Goal: Task Accomplishment & Management: Manage account settings

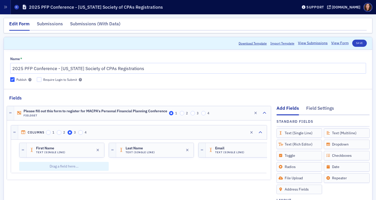
scroll to position [101, 0]
click at [339, 42] on link "View Form" at bounding box center [339, 42] width 17 height 5
click at [246, 112] on div "Edit" at bounding box center [253, 112] width 29 height 7
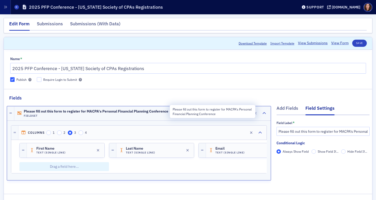
click at [161, 111] on span "Please fill out this form to register for MACPA's Personal Financial Planning C…" at bounding box center [96, 111] width 144 height 4
click at [243, 114] on div "Edit" at bounding box center [246, 113] width 6 height 3
click at [243, 112] on div "Edit" at bounding box center [246, 113] width 6 height 3
click at [155, 110] on span "Please fill out this form to register for MACPA's Personal Financial Planning C…" at bounding box center [96, 111] width 144 height 4
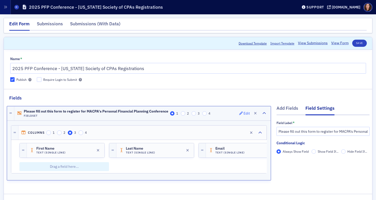
click at [243, 113] on div "Edit" at bounding box center [246, 113] width 6 height 3
click at [254, 114] on button "button" at bounding box center [255, 113] width 7 height 7
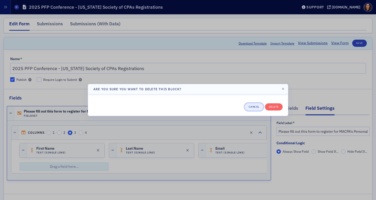
click at [255, 106] on button "Cancel" at bounding box center [254, 106] width 18 height 7
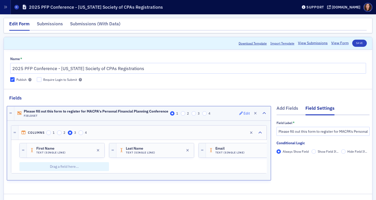
click at [243, 113] on div "Edit" at bounding box center [246, 113] width 6 height 3
click at [95, 113] on div "Please fill out this form to register for MACPA's Personal Financial Planning C…" at bounding box center [96, 113] width 144 height 8
click at [339, 132] on input "Please fill out this form to register for MACPA's Personal Financial Planning C…" at bounding box center [322, 131] width 93 height 9
type input "Please fill out this form to register for MACPA's Personal Financial Planning C…"
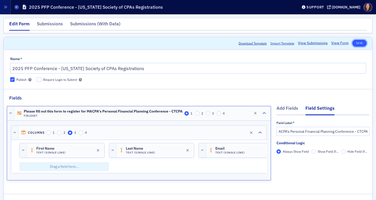
click at [357, 43] on button "Save" at bounding box center [359, 43] width 15 height 7
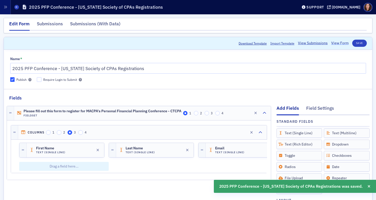
click at [334, 45] on link "View Form" at bounding box center [339, 42] width 17 height 5
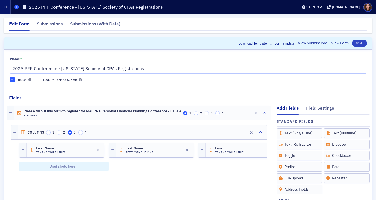
click at [15, 8] on span at bounding box center [16, 7] width 5 height 5
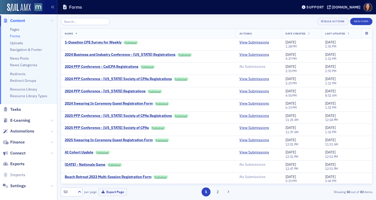
click at [16, 34] on link "Forms" at bounding box center [15, 36] width 10 height 5
click at [125, 129] on div "2025 PFP Conference - [US_STATE] Society of CPAs" at bounding box center [107, 128] width 84 height 5
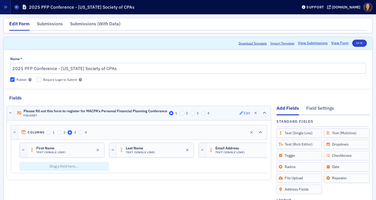
click at [244, 114] on div "Edit" at bounding box center [247, 113] width 6 height 3
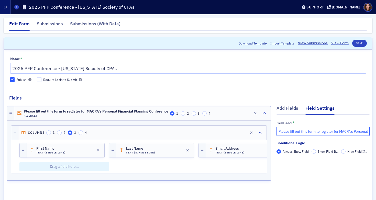
click at [346, 131] on input "Please fill out this form to register for MACPA's Personal Financial Planning C…" at bounding box center [322, 131] width 93 height 9
click at [364, 131] on input "Please fill out this form to register for MACPA's Personal Financial Planning C…" at bounding box center [322, 131] width 93 height 9
type input "Please fill out this form to register for MACPA's Personal Financial Planning C…"
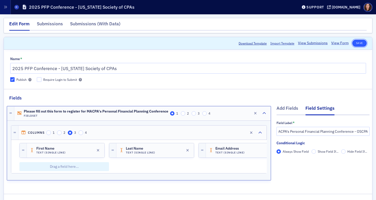
click at [353, 43] on button "Save" at bounding box center [359, 43] width 15 height 7
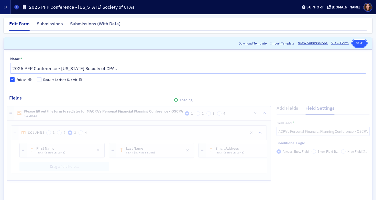
scroll to position [0, 0]
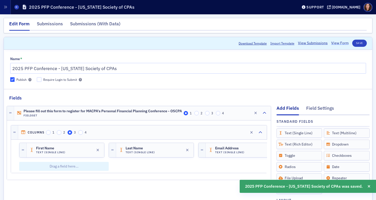
click at [338, 44] on link "View Form" at bounding box center [339, 42] width 17 height 5
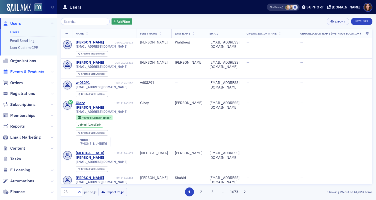
click at [27, 70] on span "Events & Products" at bounding box center [27, 72] width 34 height 6
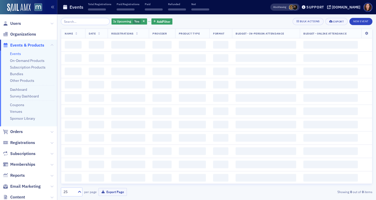
click at [93, 23] on input "search" at bounding box center [85, 21] width 49 height 7
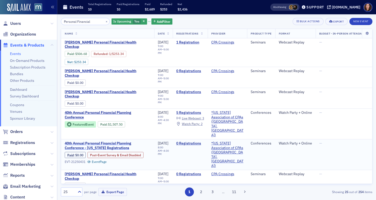
type input "Personal Financial"
click at [116, 141] on span "40th Annual Personal Financial Planning Conference - Oklahoma Registrations" at bounding box center [108, 145] width 86 height 9
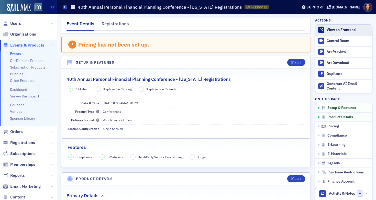
click at [335, 30] on div "View on Frontend" at bounding box center [348, 30] width 43 height 5
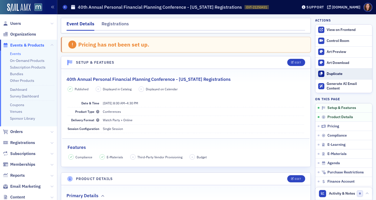
click at [328, 74] on div "Duplicate" at bounding box center [348, 74] width 43 height 5
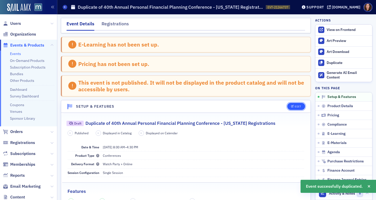
click at [291, 108] on button "Edit" at bounding box center [296, 106] width 18 height 7
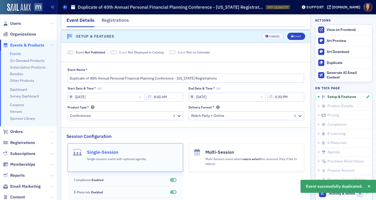
scroll to position [70, 0]
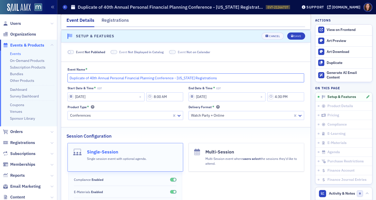
drag, startPoint x: 90, startPoint y: 78, endPoint x: 57, endPoint y: 75, distance: 33.1
click at [57, 75] on div "Users Organizations Events & Products Events On-Demand Products Subscription Pr…" at bounding box center [188, 100] width 376 height 200
click at [162, 78] on input "40th Annual Personal Financial Planning Conference - Oklahoma Registrations" at bounding box center [186, 77] width 237 height 9
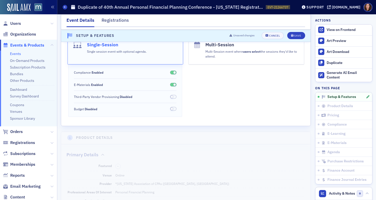
scroll to position [204, 0]
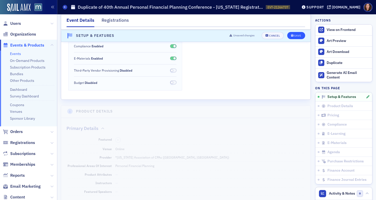
type input "40th Annual Personal Financial Planning Conference - Connecticut Registrations"
click at [294, 35] on div "Save" at bounding box center [297, 36] width 7 height 3
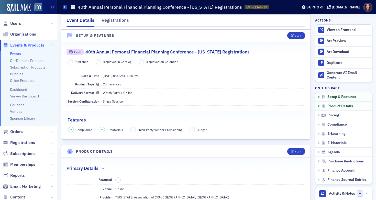
scroll to position [70, 0]
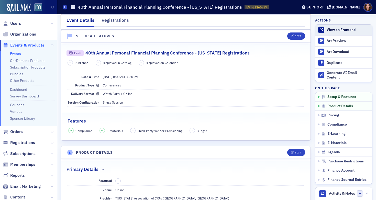
click at [337, 30] on div "View on Frontend" at bounding box center [348, 30] width 43 height 5
click at [295, 35] on div "Edit" at bounding box center [298, 36] width 6 height 3
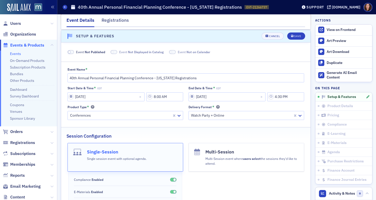
click at [72, 52] on span at bounding box center [71, 52] width 7 height 4
click at [294, 36] on div "Save" at bounding box center [297, 36] width 7 height 3
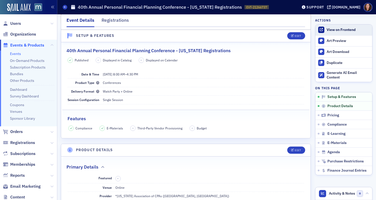
scroll to position [46, 0]
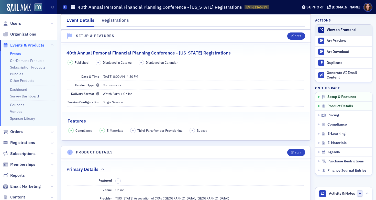
click at [339, 29] on div "View on Frontend" at bounding box center [348, 30] width 43 height 5
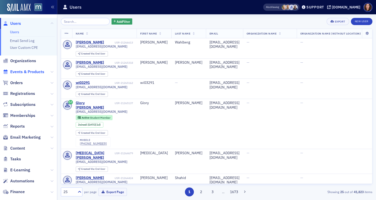
click at [36, 73] on span "Events & Products" at bounding box center [27, 72] width 34 height 6
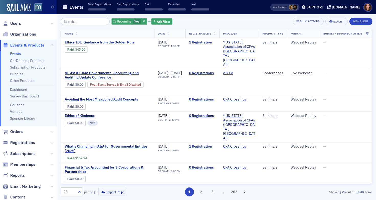
click at [90, 22] on input "search" at bounding box center [85, 21] width 49 height 7
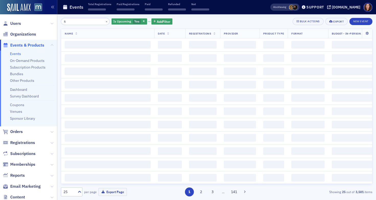
type input "f"
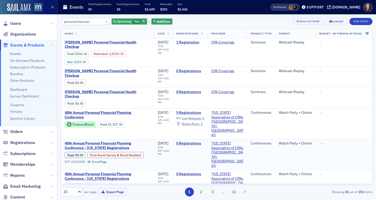
type input "personal financial"
click at [105, 141] on span "40th Annual Personal Financial Planning Conference - Oklahoma Registrations" at bounding box center [108, 145] width 86 height 9
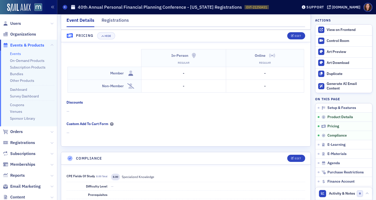
scroll to position [474, 0]
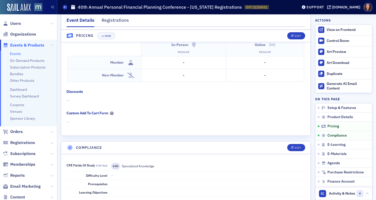
click at [15, 55] on link "Events" at bounding box center [15, 53] width 11 height 5
